Goal: Transaction & Acquisition: Purchase product/service

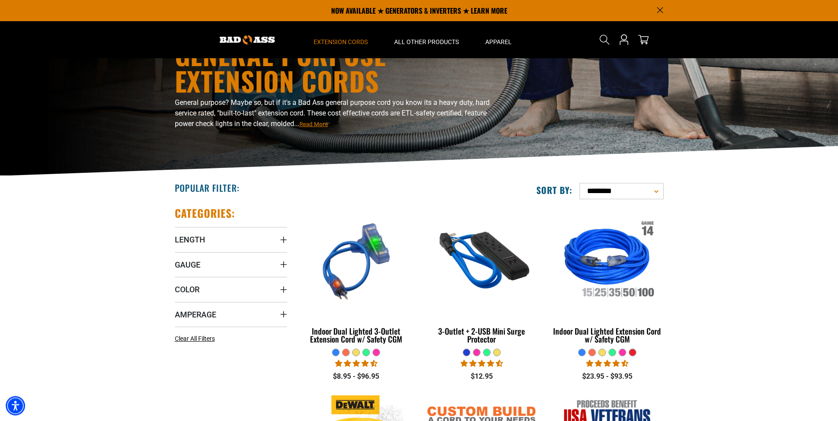
scroll to position [45, 0]
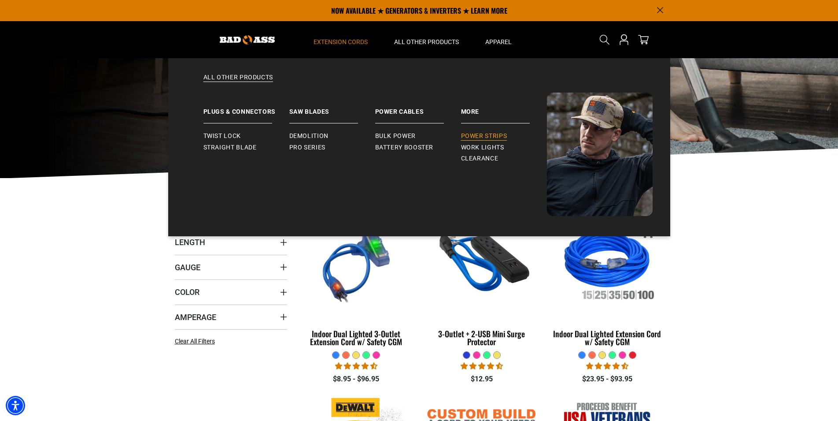
click at [482, 133] on span "Power Strips" at bounding box center [484, 136] width 46 height 8
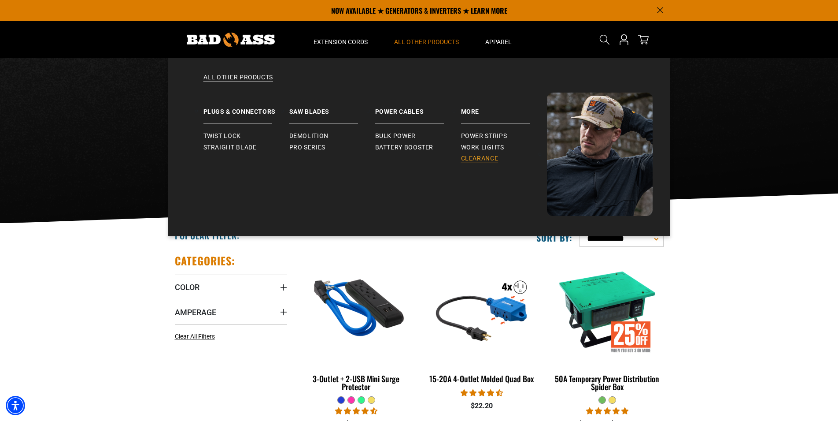
click at [481, 155] on span "Clearance" at bounding box center [479, 159] width 37 height 8
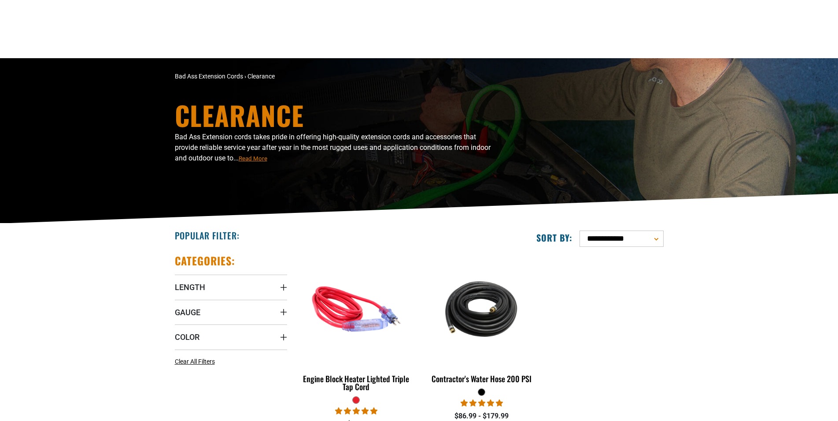
scroll to position [90, 0]
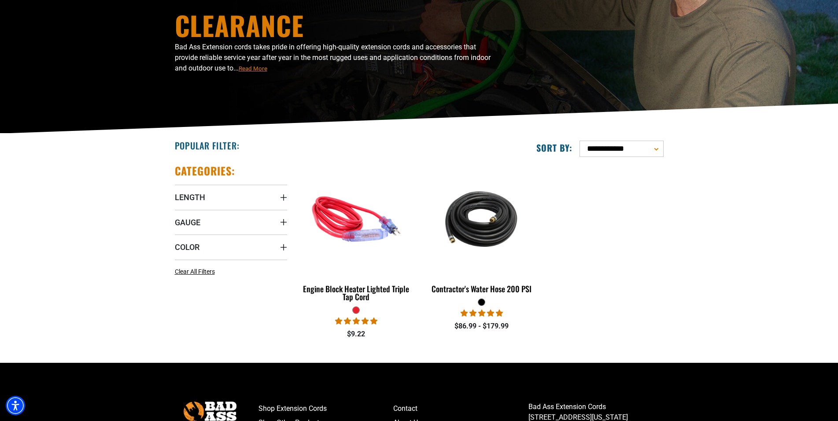
click at [243, 68] on span "Read More" at bounding box center [253, 68] width 29 height 7
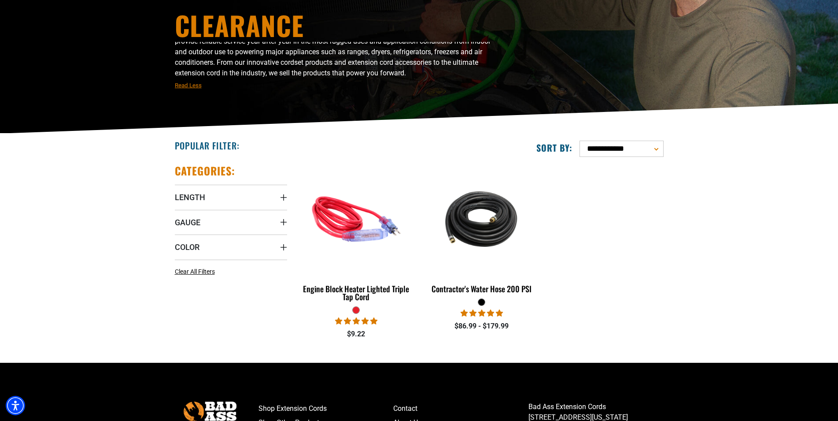
scroll to position [0, 0]
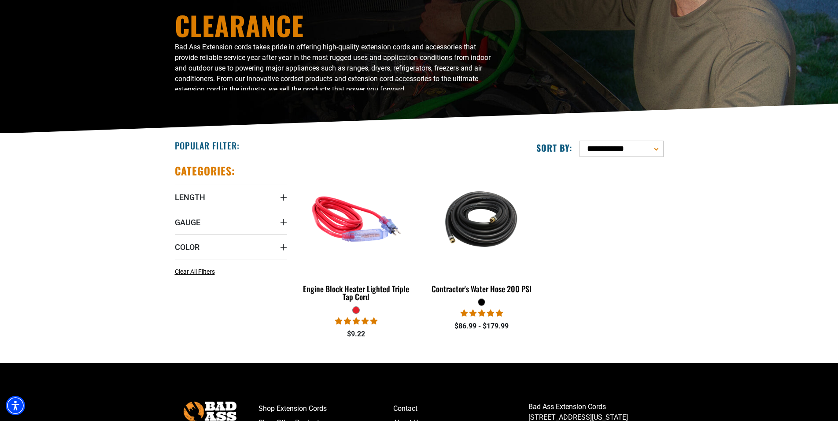
click at [579, 140] on select "**********" at bounding box center [621, 148] width 84 height 16
click at [475, 152] on div "**********" at bounding box center [545, 148] width 238 height 16
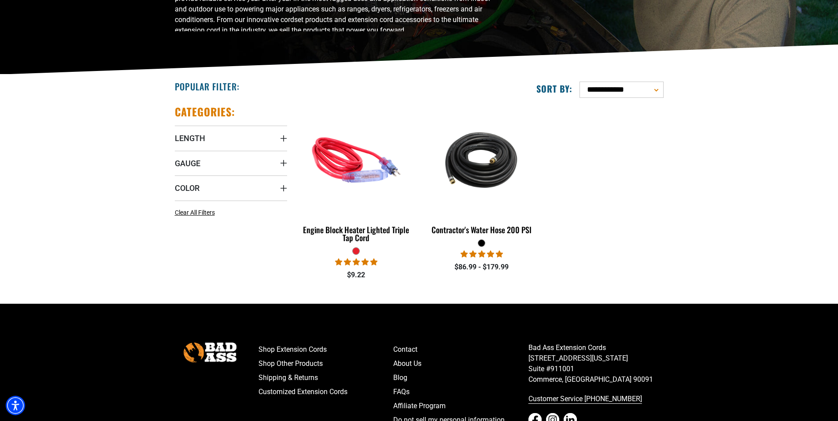
scroll to position [242, 0]
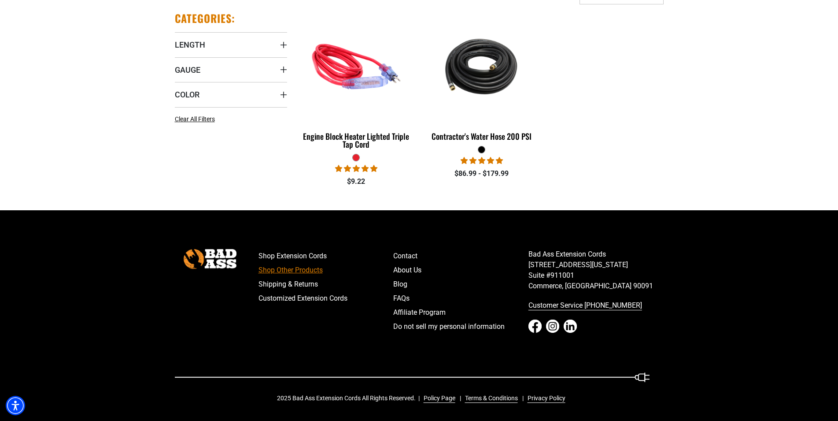
click at [291, 270] on link "Shop Other Products" at bounding box center [325, 270] width 135 height 14
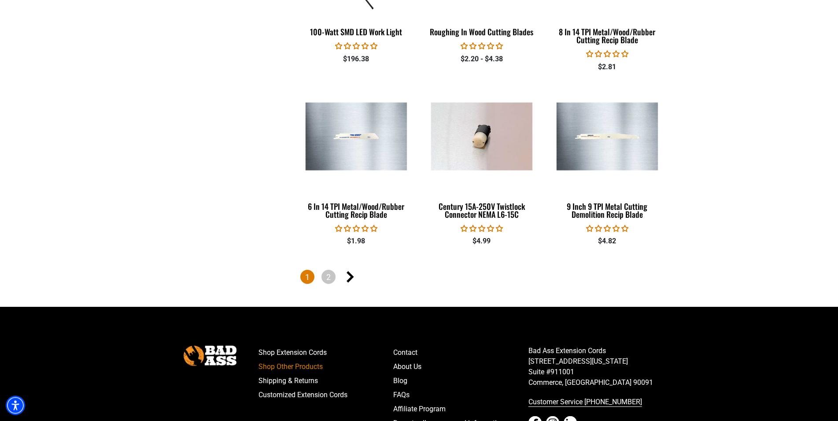
scroll to position [1752, 0]
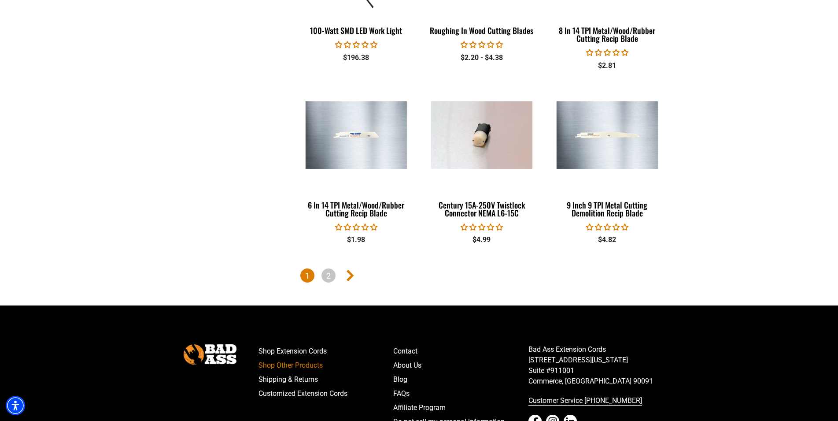
click at [350, 274] on icon "Next page" at bounding box center [350, 274] width 7 height 11
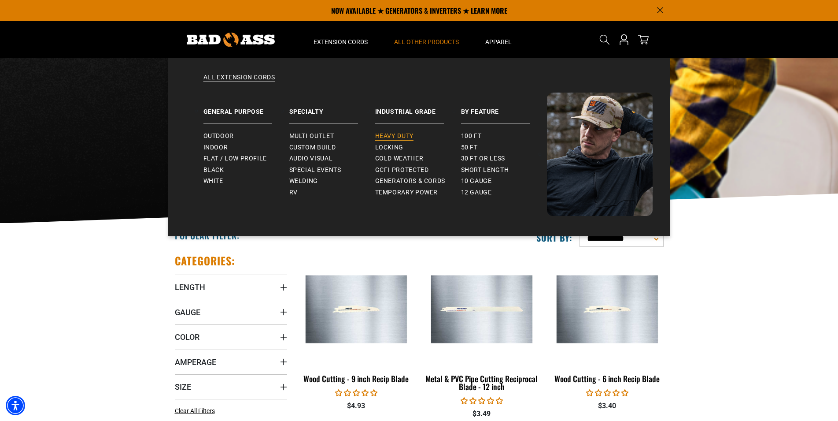
click at [396, 135] on span "Heavy-Duty" at bounding box center [394, 136] width 38 height 8
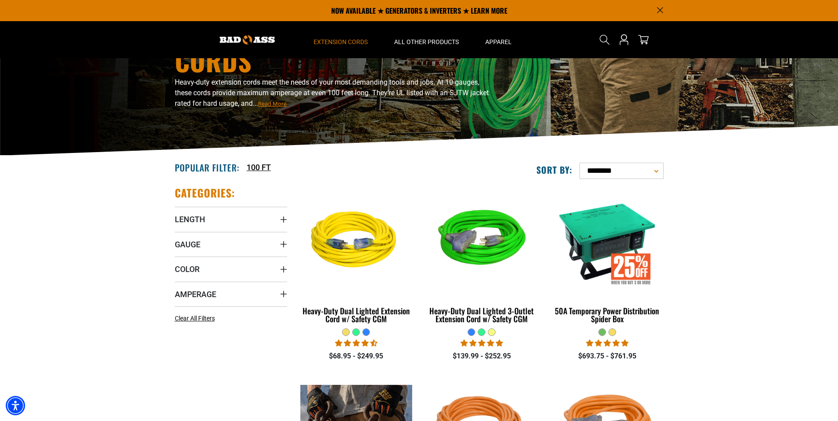
scroll to position [45, 0]
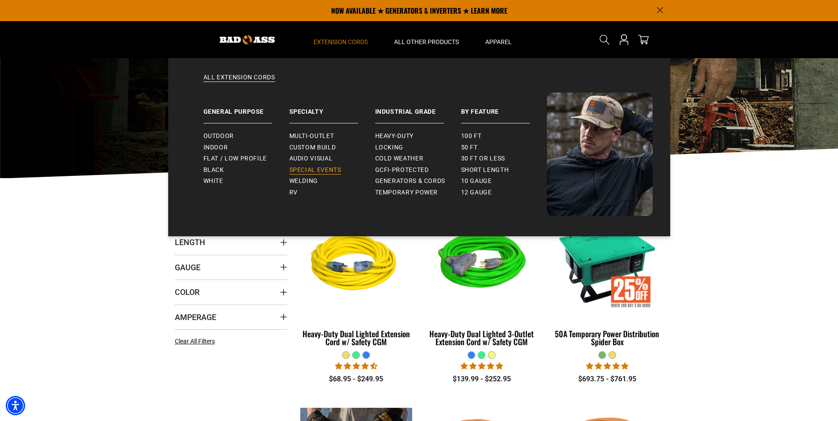
click at [317, 168] on span "Special Events" at bounding box center [315, 170] width 52 height 8
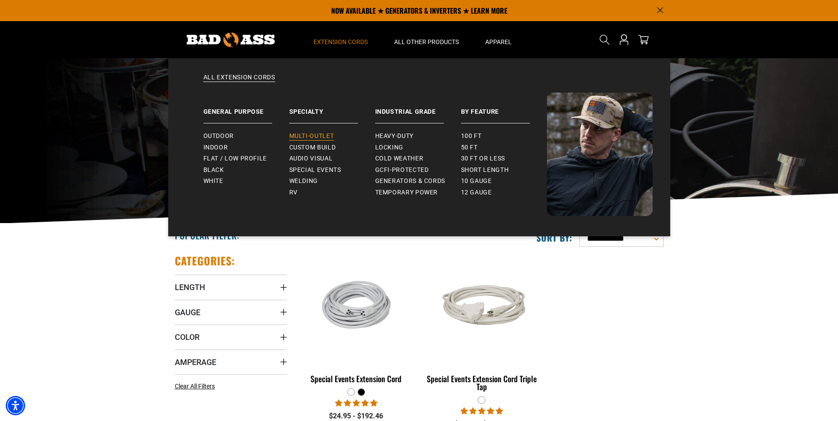
click at [316, 137] on span "Multi-Outlet" at bounding box center [311, 136] width 45 height 8
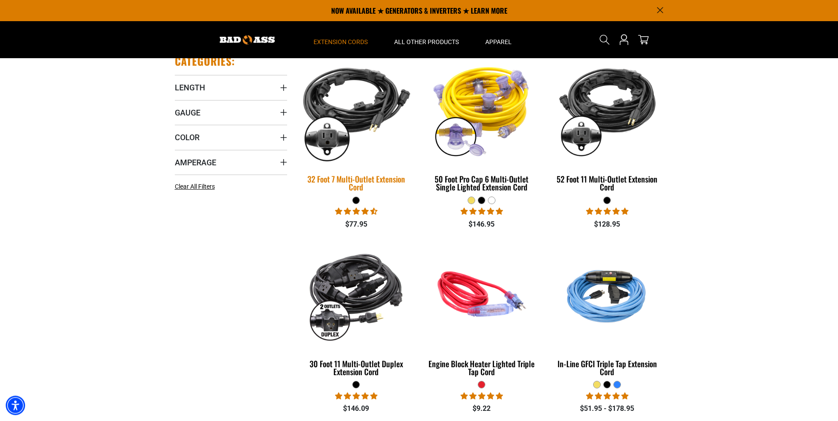
scroll to position [180, 0]
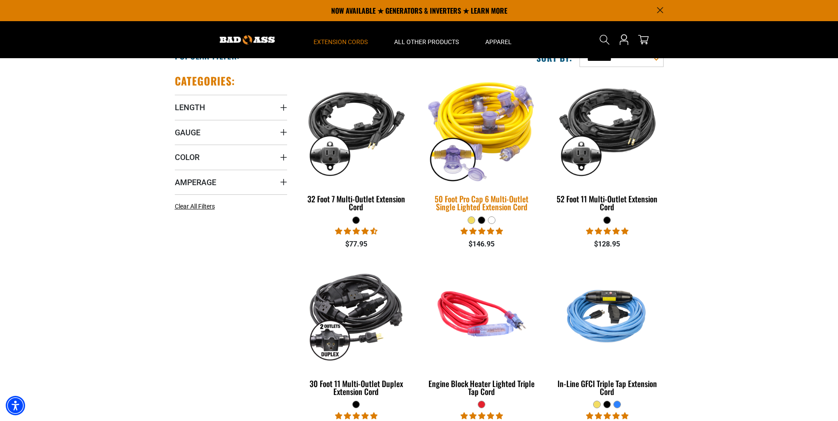
click at [491, 137] on img at bounding box center [481, 129] width 123 height 113
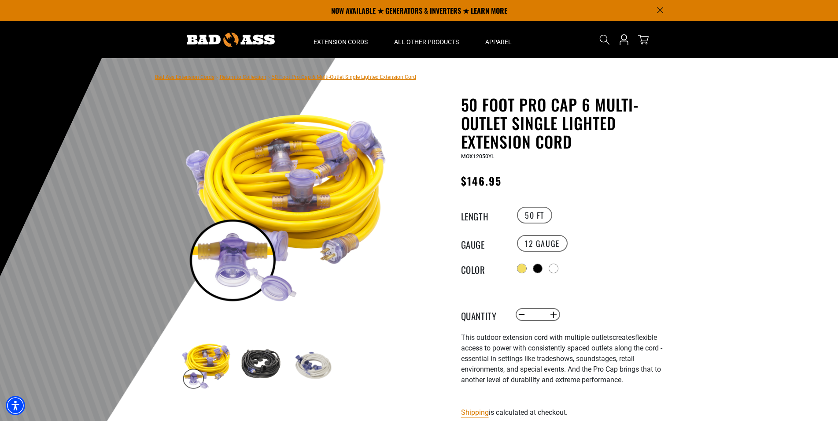
click at [246, 76] on link "Return to Collection" at bounding box center [243, 77] width 47 height 6
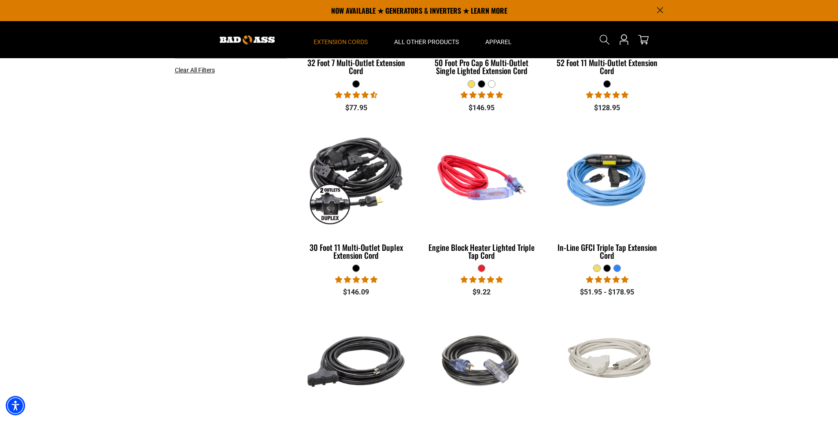
scroll to position [314, 0]
